Goal: Task Accomplishment & Management: Manage account settings

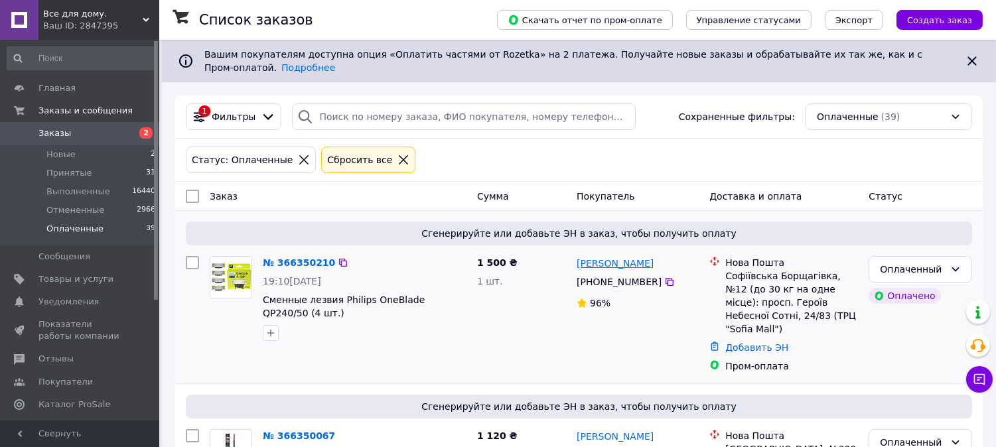
click at [620, 257] on link "Максим Швайко" at bounding box center [615, 263] width 77 height 13
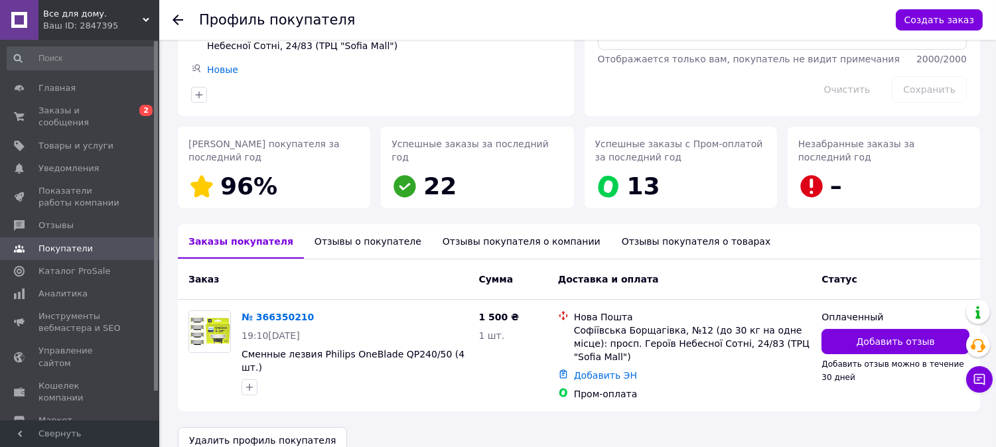
scroll to position [153, 0]
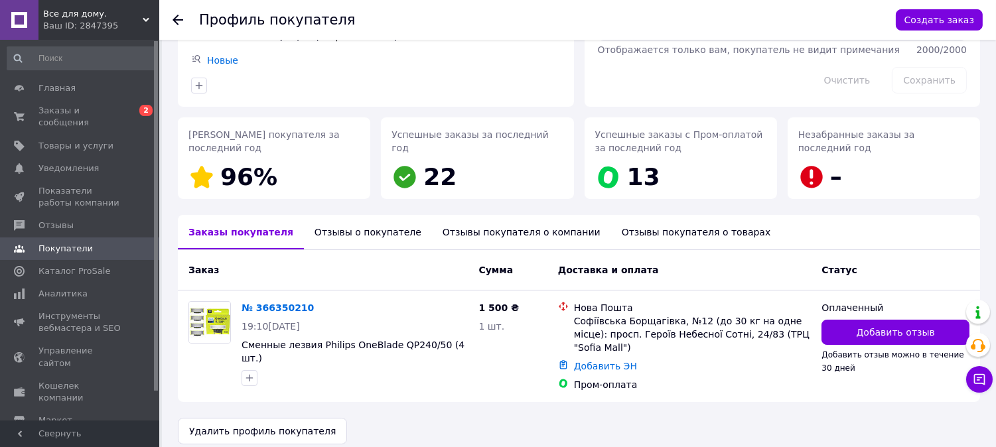
click at [180, 19] on icon at bounding box center [178, 20] width 11 height 11
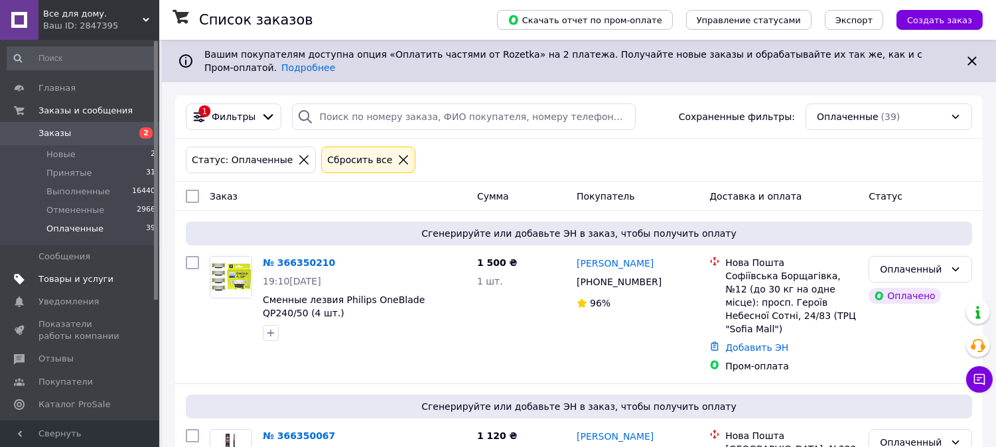
click at [62, 279] on span "Товары и услуги" at bounding box center [75, 279] width 75 height 12
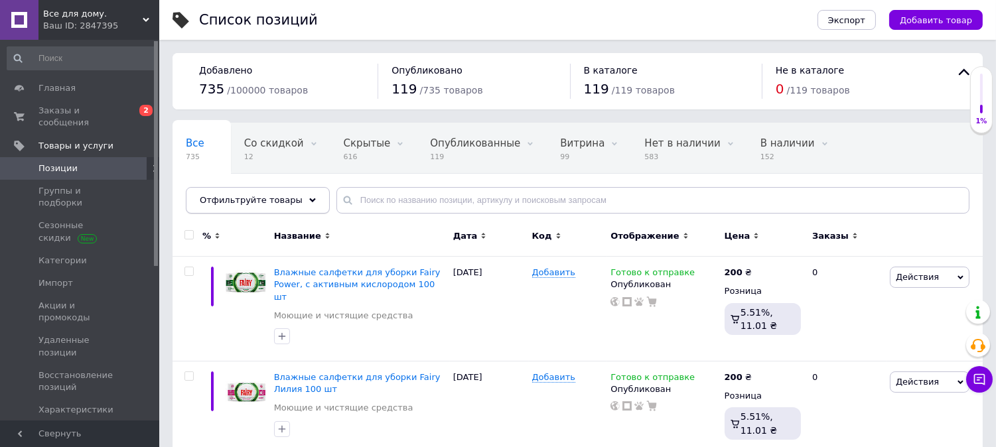
click at [291, 201] on div "Отфильтруйте товары" at bounding box center [258, 200] width 144 height 27
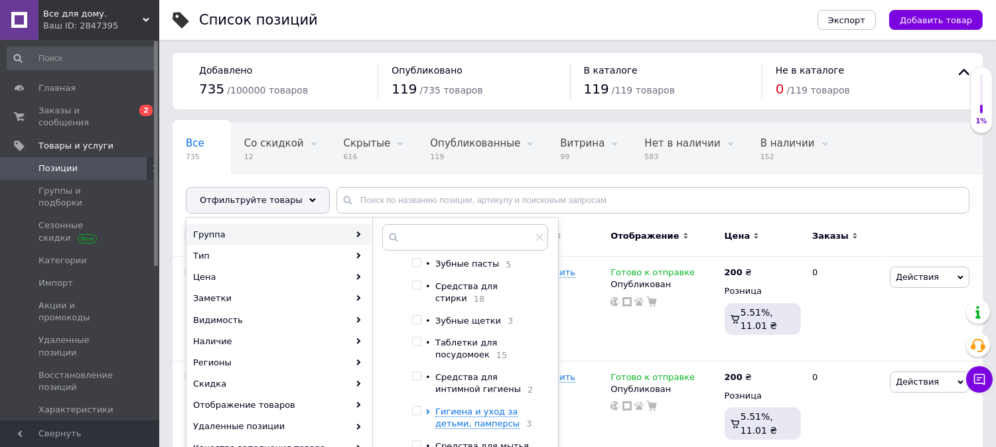
scroll to position [147, 0]
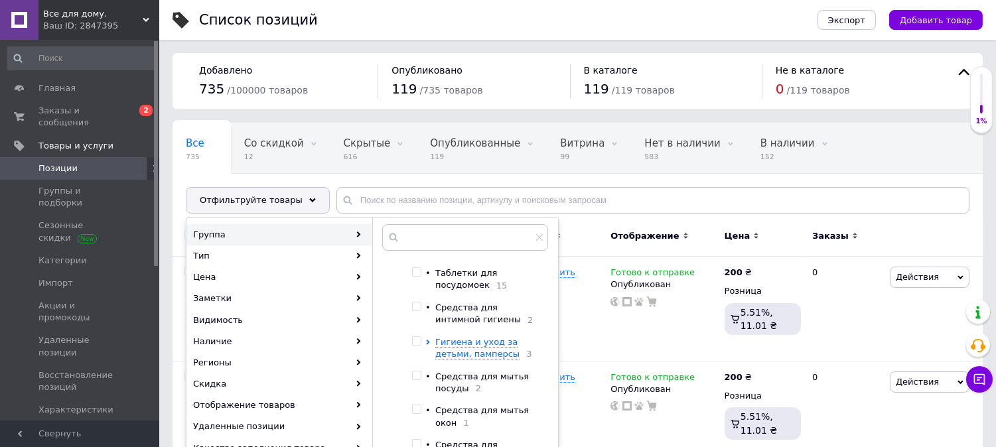
click at [418, 268] on input "checkbox" at bounding box center [416, 272] width 9 height 9
checkbox input "true"
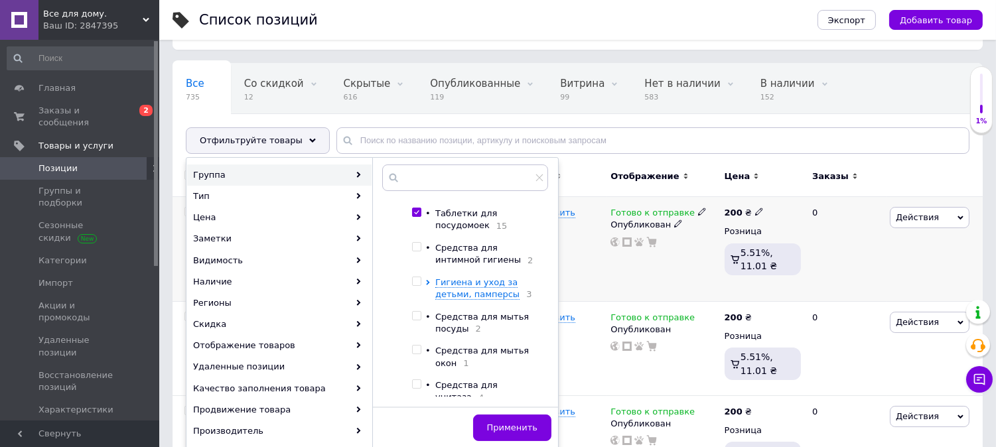
scroll to position [221, 0]
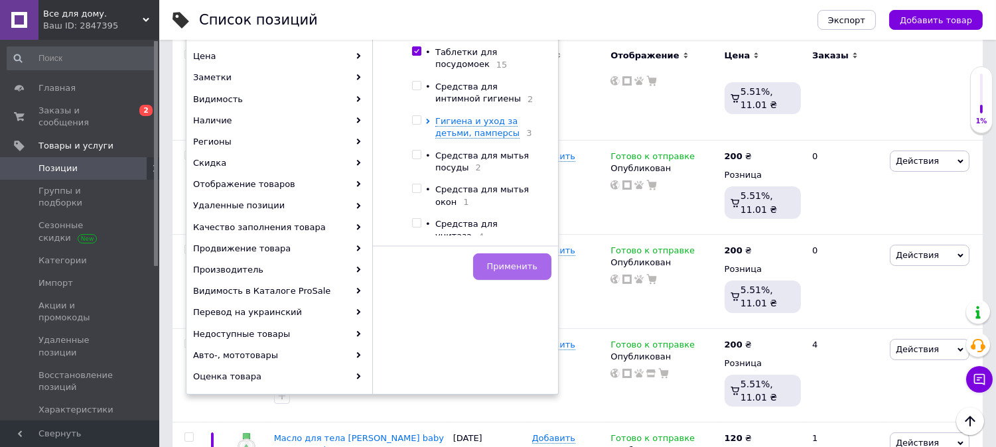
click at [531, 262] on span "Применить" at bounding box center [512, 266] width 50 height 10
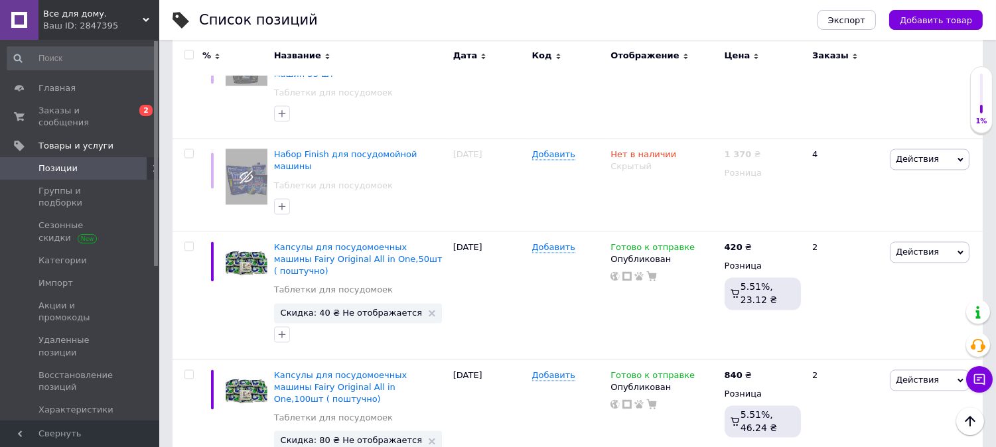
scroll to position [4854, 0]
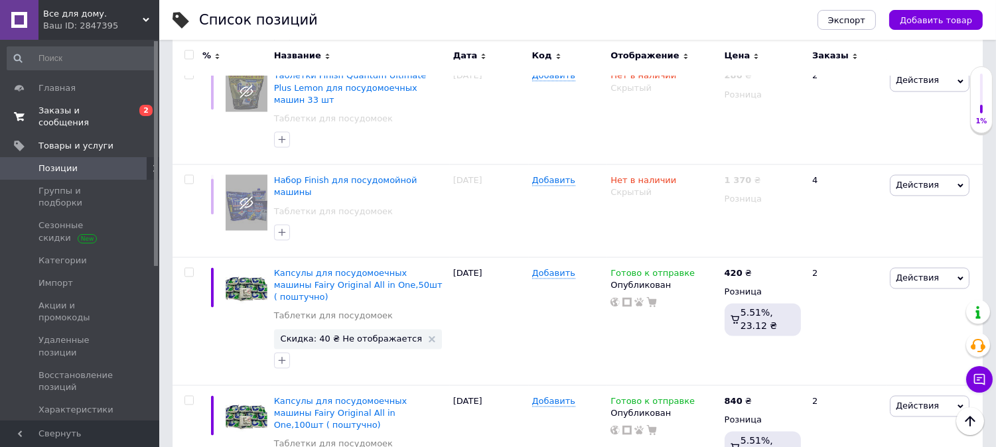
click at [56, 108] on span "Заказы и сообщения" at bounding box center [80, 117] width 84 height 24
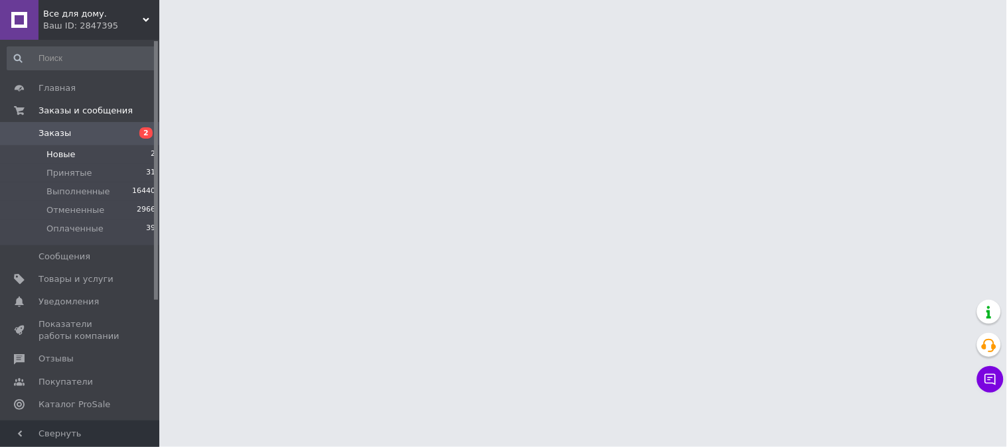
click at [62, 151] on span "Новые" at bounding box center [60, 155] width 29 height 12
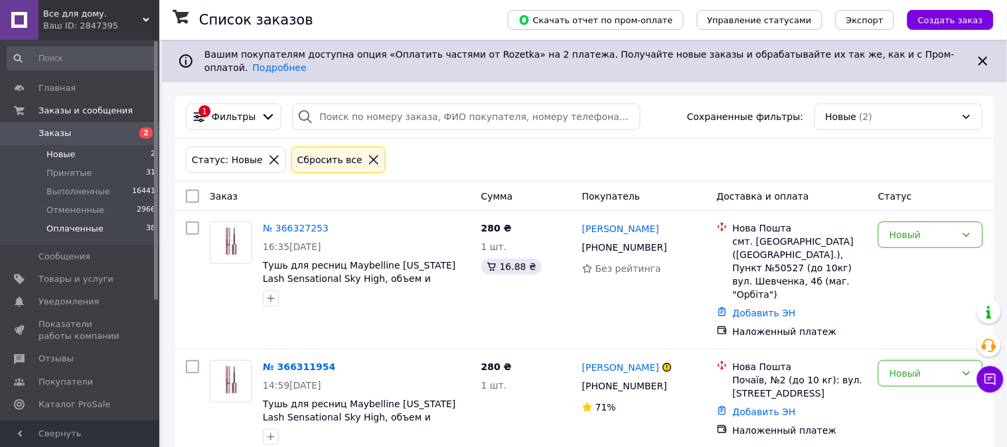
click at [80, 233] on span "Оплаченные" at bounding box center [74, 229] width 57 height 12
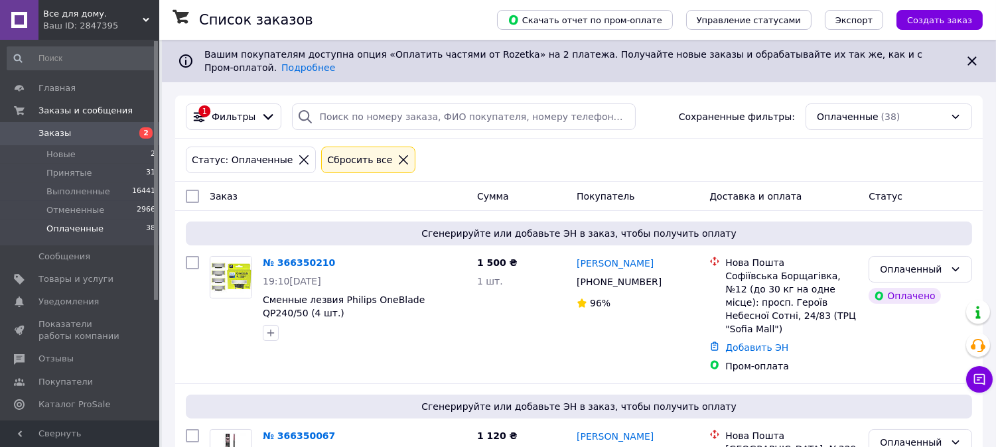
click at [146, 22] on icon at bounding box center [146, 20] width 7 height 7
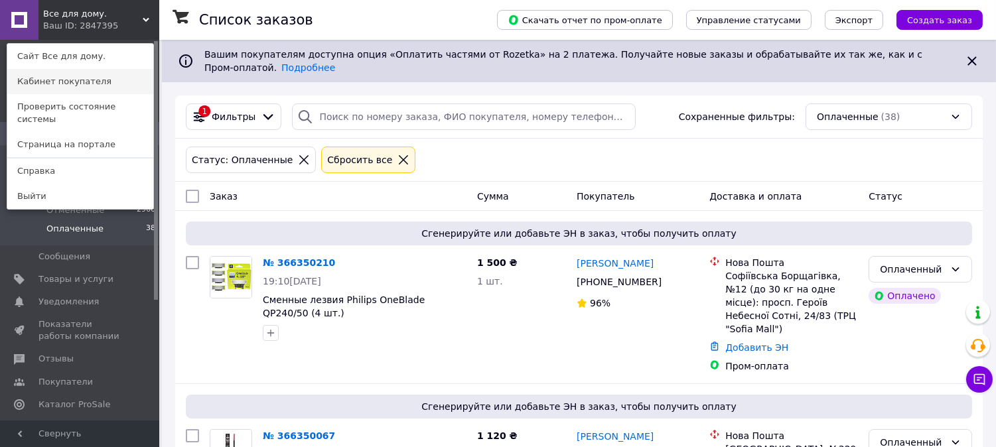
click at [88, 82] on link "Кабинет покупателя" at bounding box center [80, 81] width 146 height 25
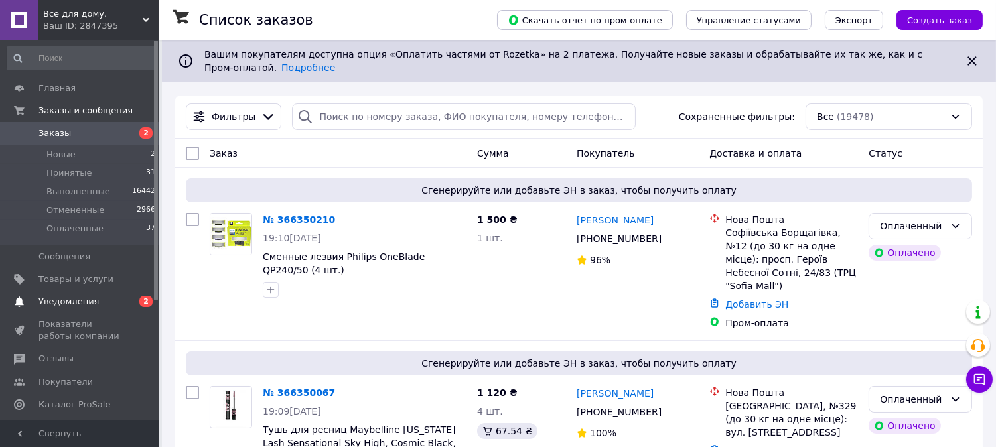
click at [78, 300] on span "Уведомления" at bounding box center [68, 302] width 60 height 12
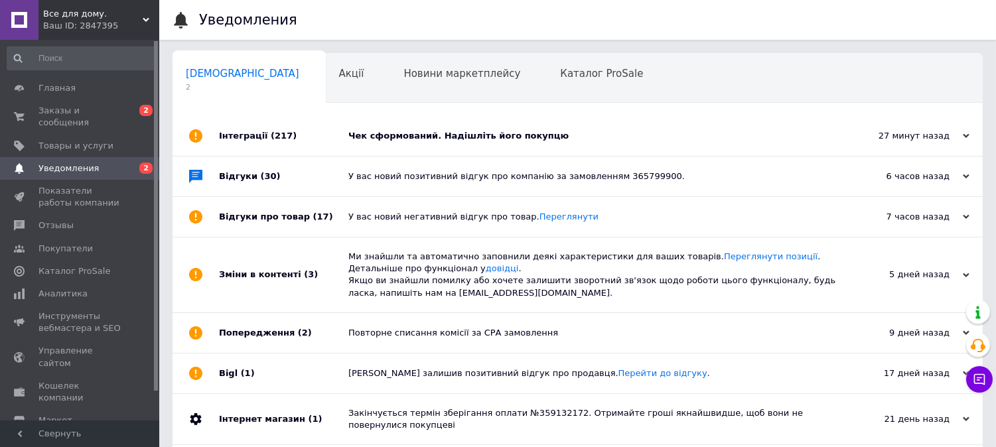
click at [435, 135] on div "Чек сформований. Надішліть його покупцю" at bounding box center [592, 136] width 488 height 12
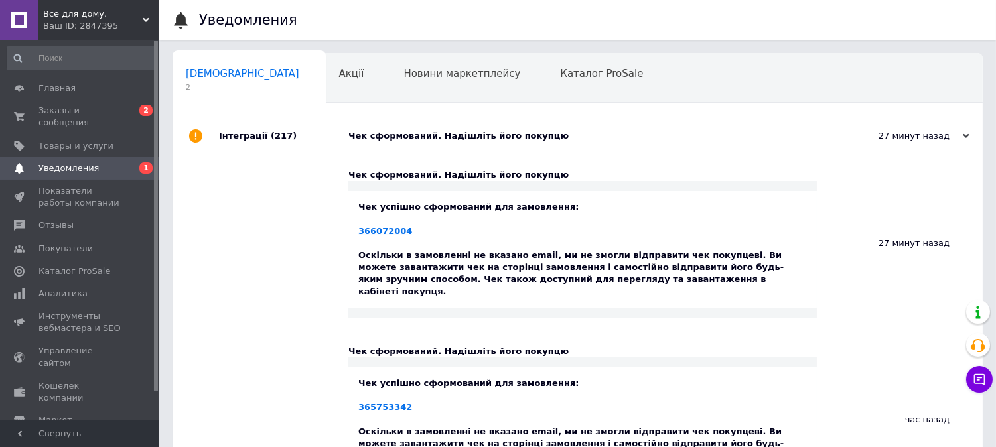
click at [381, 231] on link "366072004" at bounding box center [385, 231] width 54 height 10
click at [70, 113] on span "Заказы и сообщения" at bounding box center [80, 117] width 84 height 24
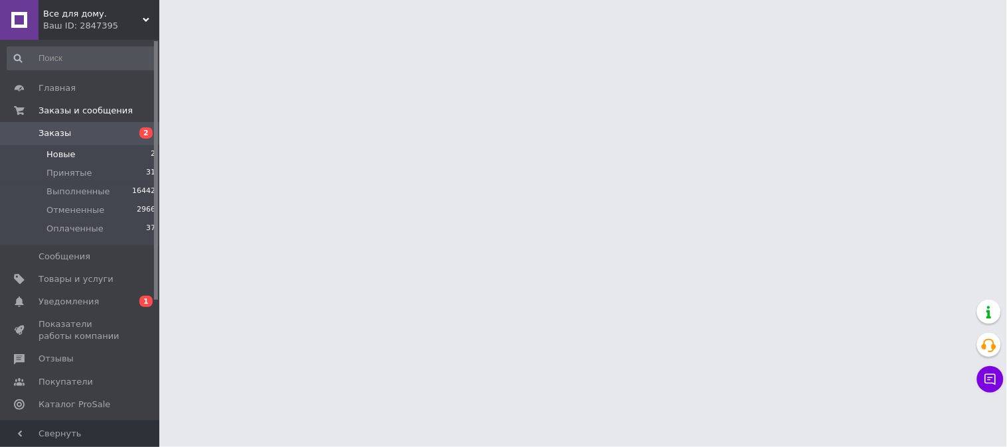
click at [68, 153] on span "Новые" at bounding box center [60, 155] width 29 height 12
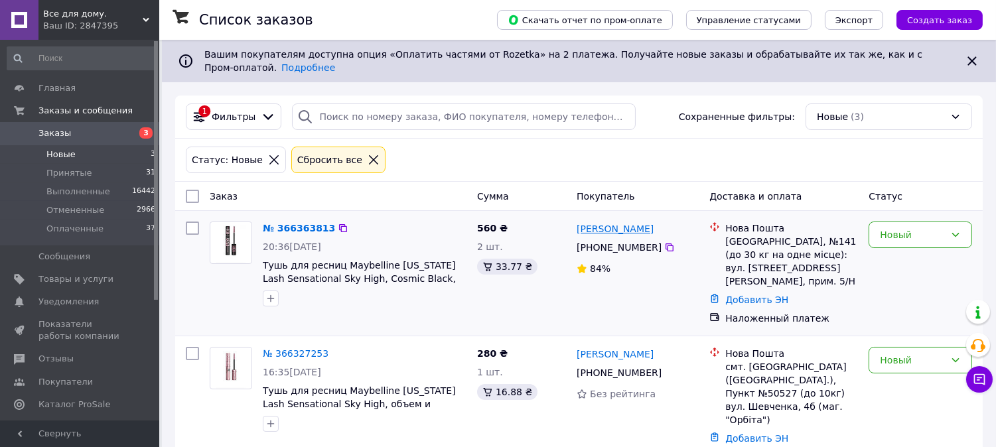
click at [624, 224] on link "[PERSON_NAME]" at bounding box center [615, 228] width 77 height 13
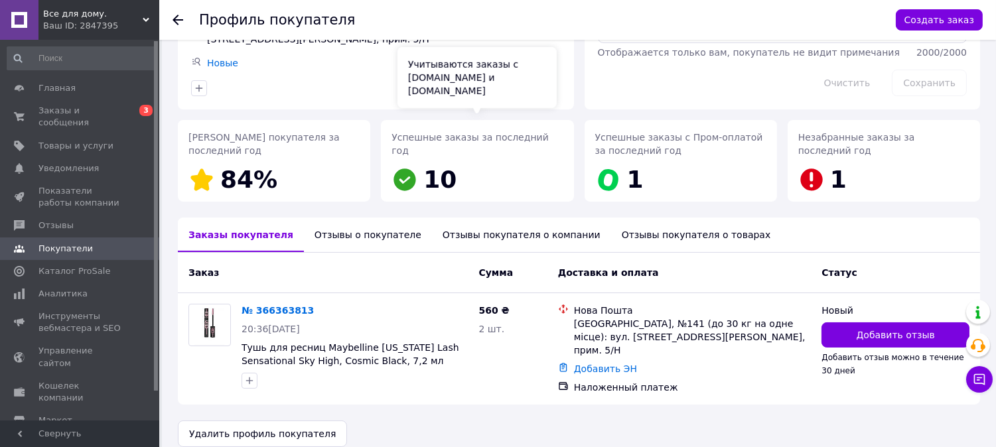
scroll to position [133, 0]
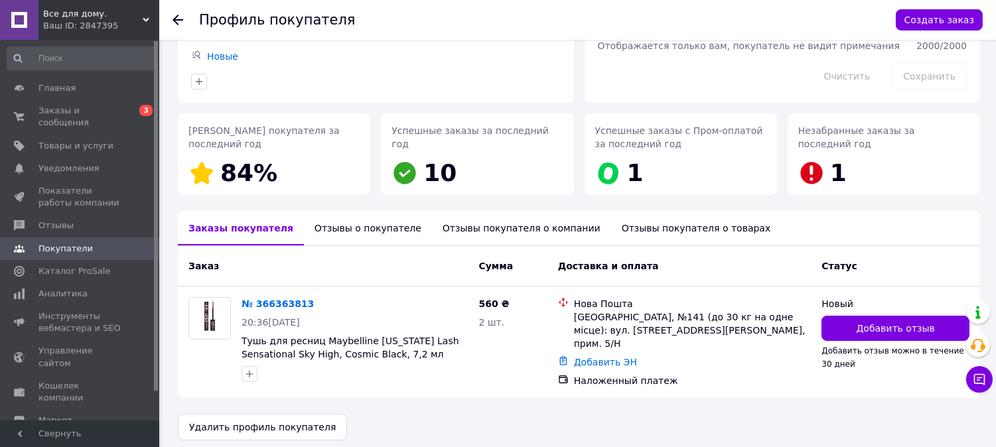
click at [175, 17] on use at bounding box center [178, 20] width 11 height 11
